Goal: Navigation & Orientation: Find specific page/section

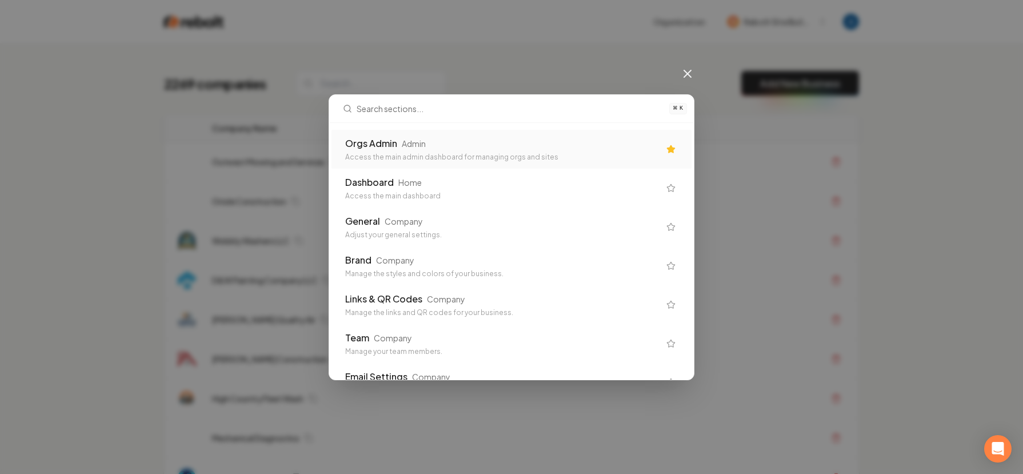
click at [451, 139] on div "Orgs Admin Admin" at bounding box center [502, 144] width 314 height 14
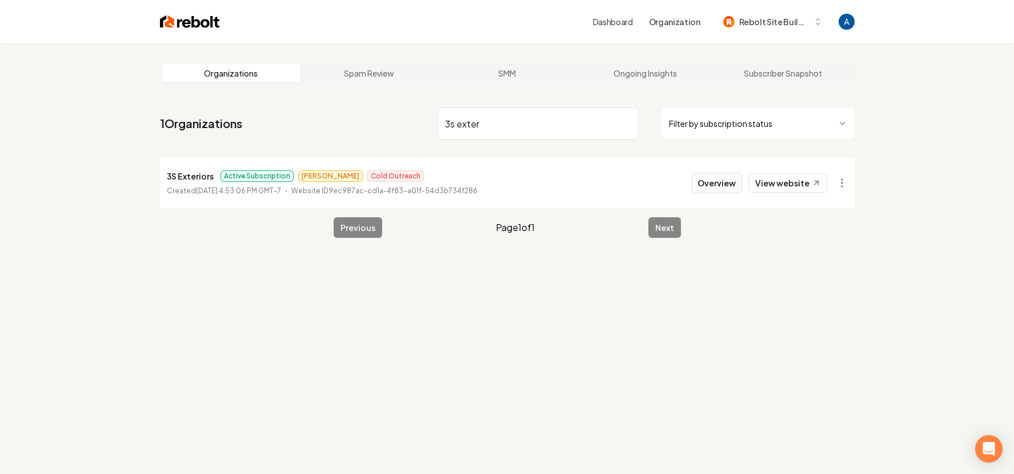
type input "3s exter"
click at [713, 184] on button "Overview" at bounding box center [716, 183] width 51 height 21
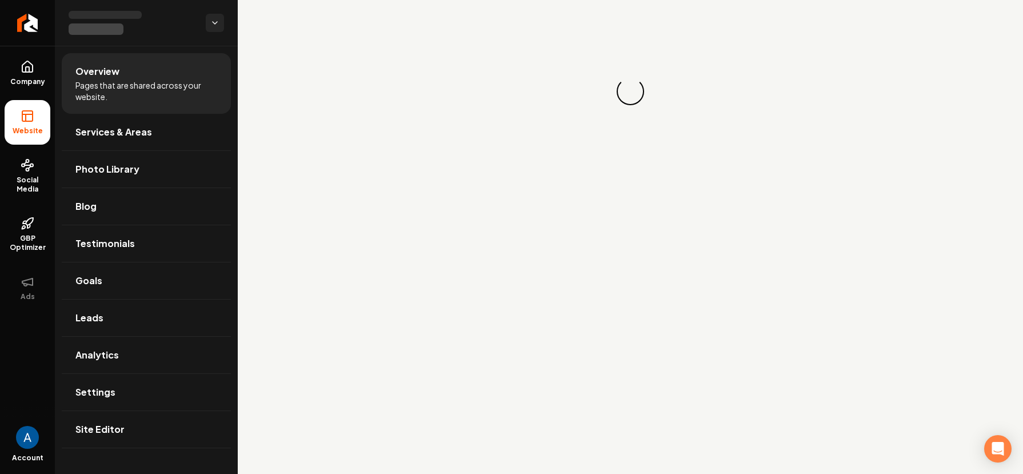
click at [711, 184] on main "Loading... Loading..." at bounding box center [630, 237] width 785 height 474
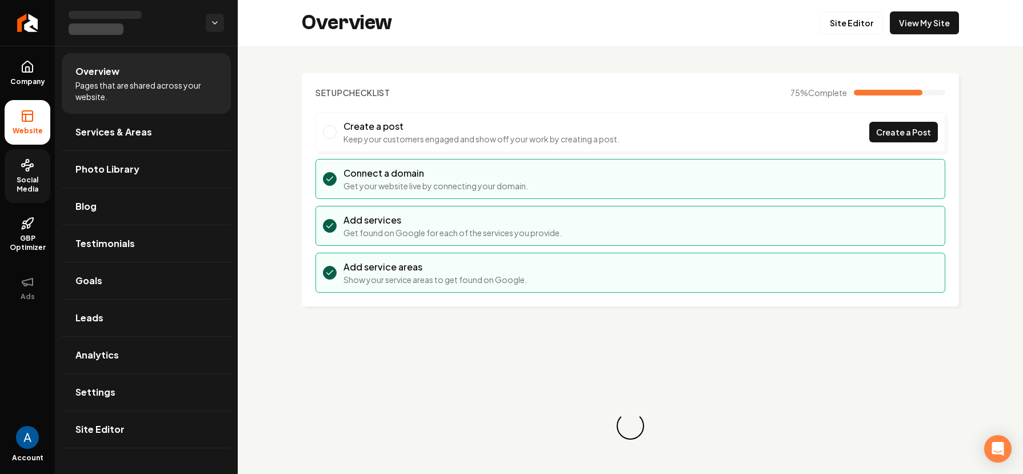
click at [40, 173] on link "Social Media" at bounding box center [28, 176] width 46 height 54
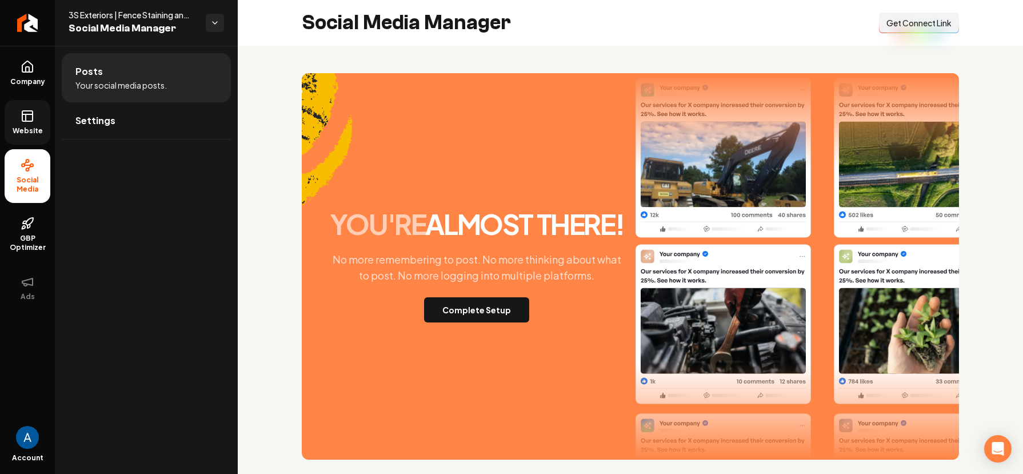
click at [36, 125] on link "Website" at bounding box center [28, 122] width 46 height 45
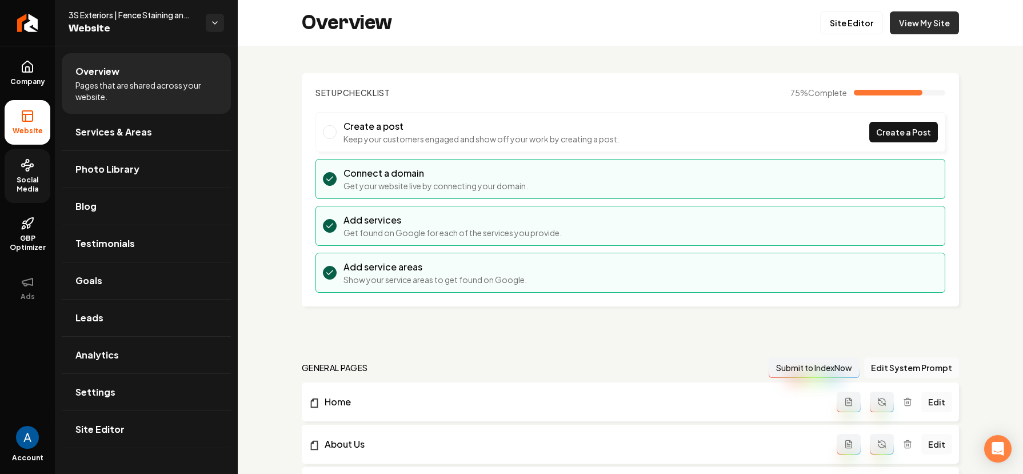
click at [901, 26] on link "View My Site" at bounding box center [924, 22] width 69 height 23
click at [27, 240] on span "GBP Optimizer" at bounding box center [28, 243] width 46 height 18
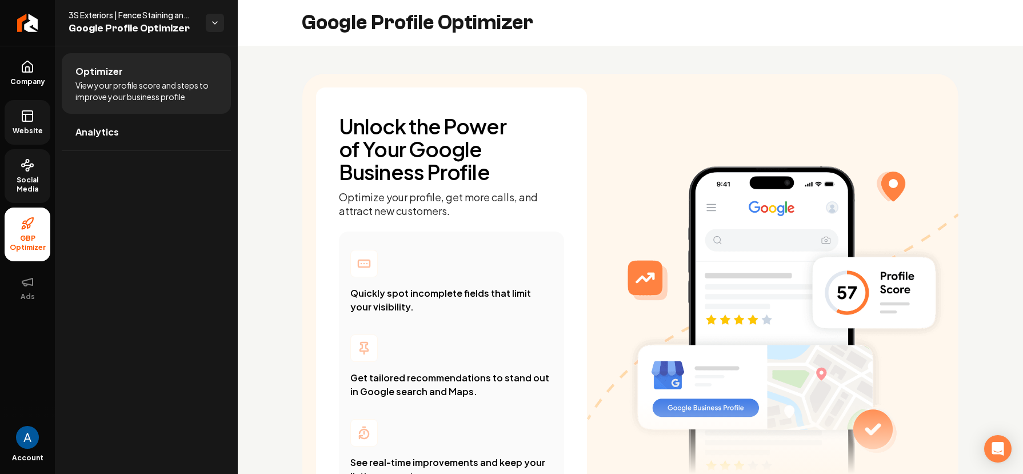
click at [35, 185] on span "Social Media" at bounding box center [28, 184] width 46 height 18
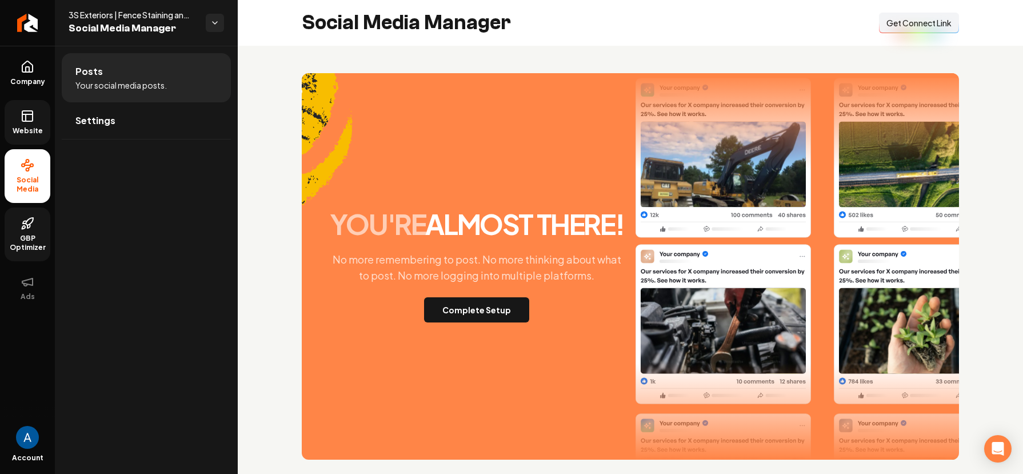
click at [28, 239] on span "GBP Optimizer" at bounding box center [28, 243] width 46 height 18
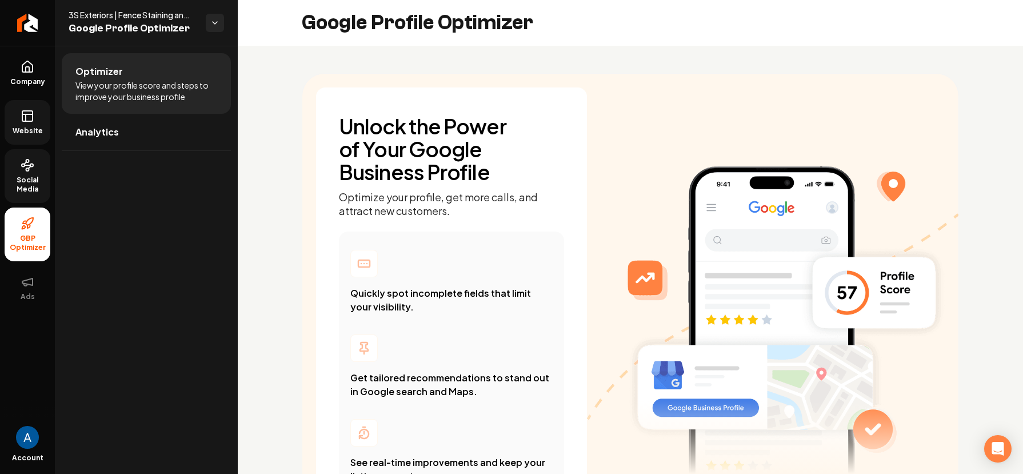
click at [29, 174] on link "Social Media" at bounding box center [28, 176] width 46 height 54
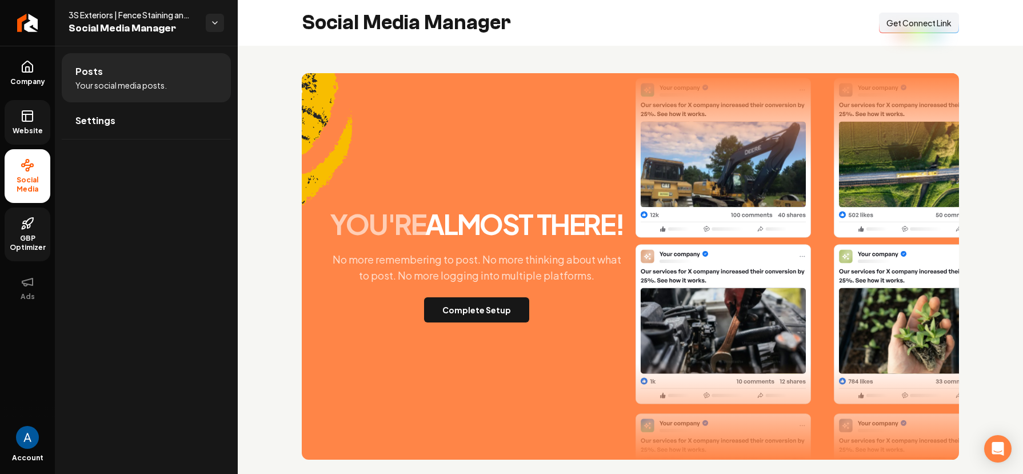
click at [29, 130] on span "Website" at bounding box center [27, 130] width 39 height 9
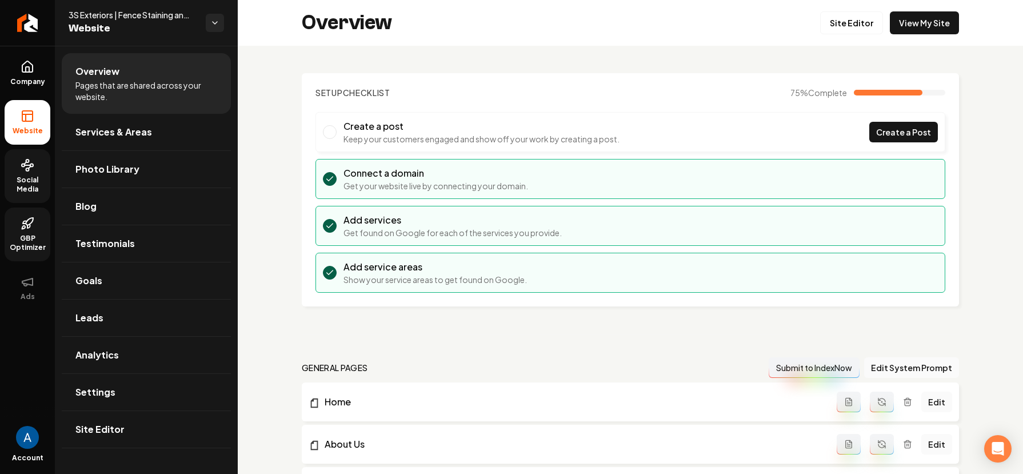
click at [39, 180] on span "Social Media" at bounding box center [28, 184] width 46 height 18
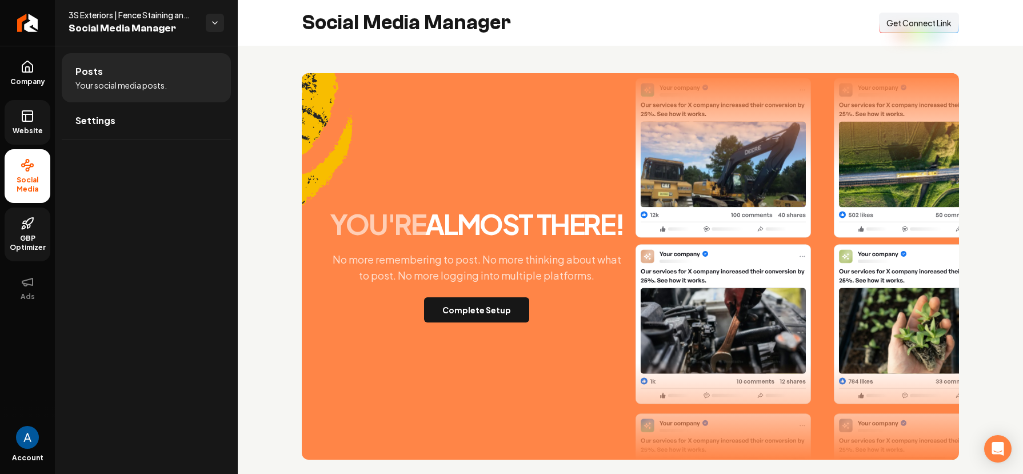
click at [33, 133] on span "Website" at bounding box center [27, 130] width 39 height 9
